Goal: Task Accomplishment & Management: Use online tool/utility

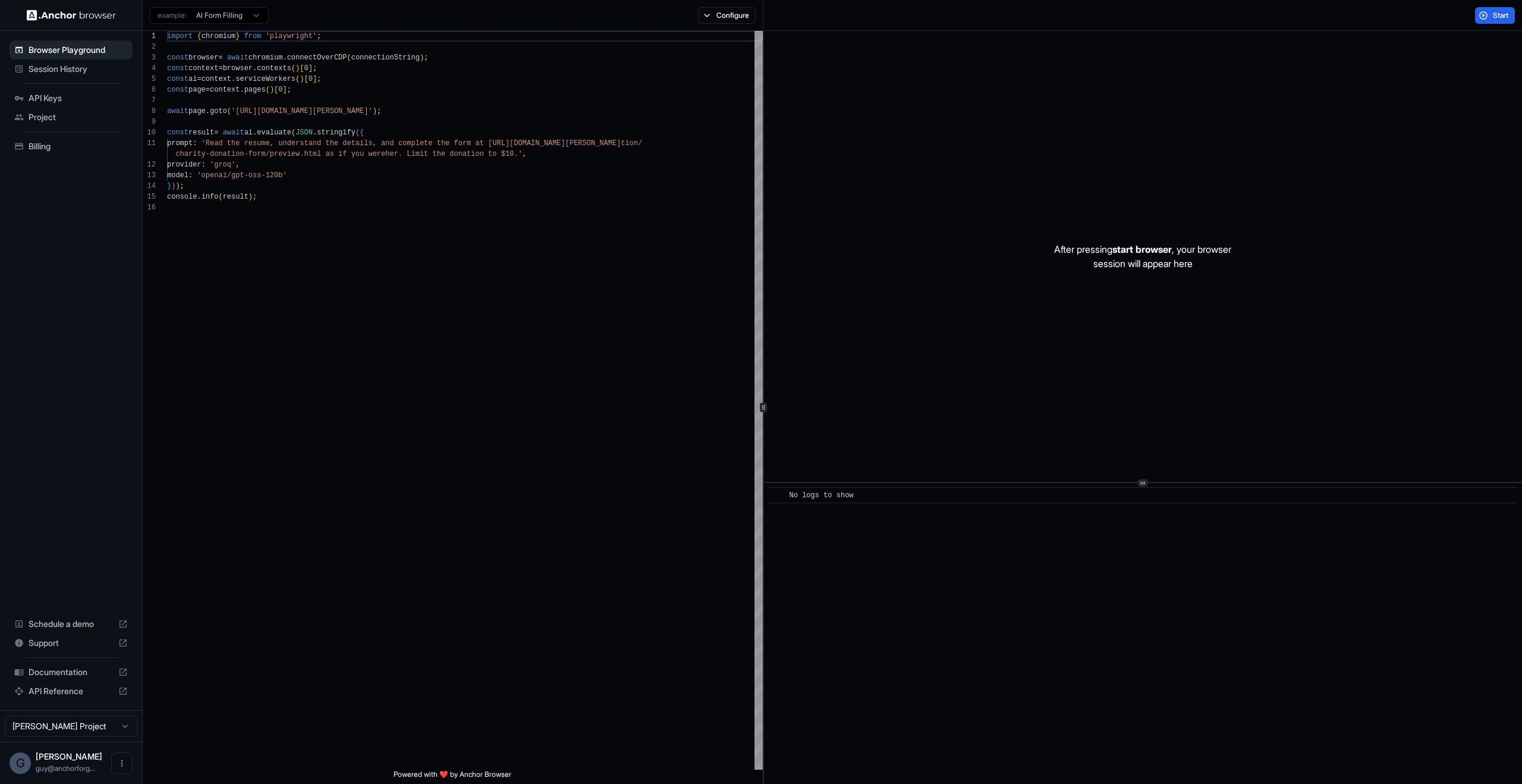
scroll to position [107, 0]
click at [1476, 6] on div "Start" at bounding box center [1142, 15] width 758 height 31
click at [1479, 13] on button "Start" at bounding box center [1495, 15] width 40 height 17
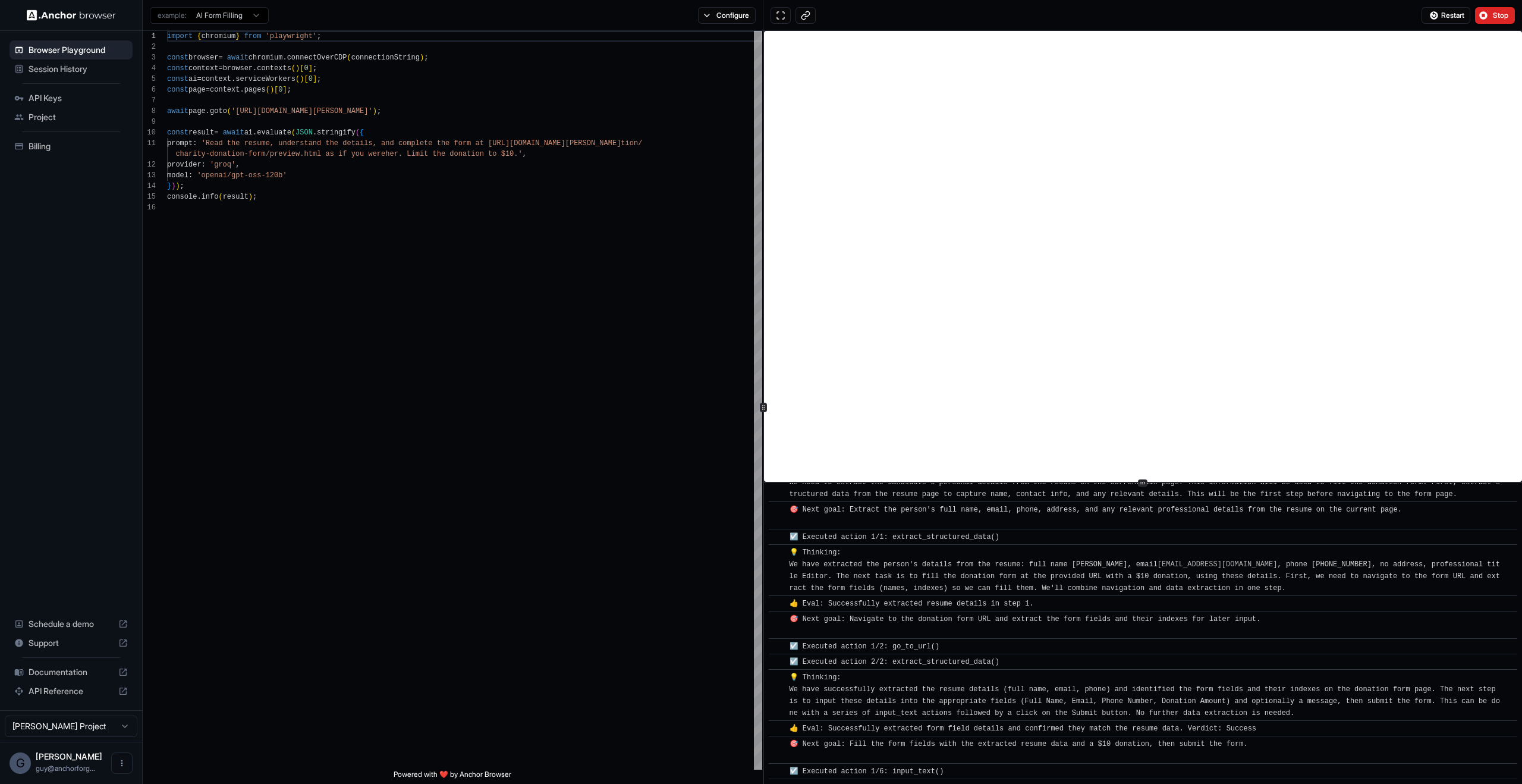
scroll to position [84, 0]
